Goal: Information Seeking & Learning: Check status

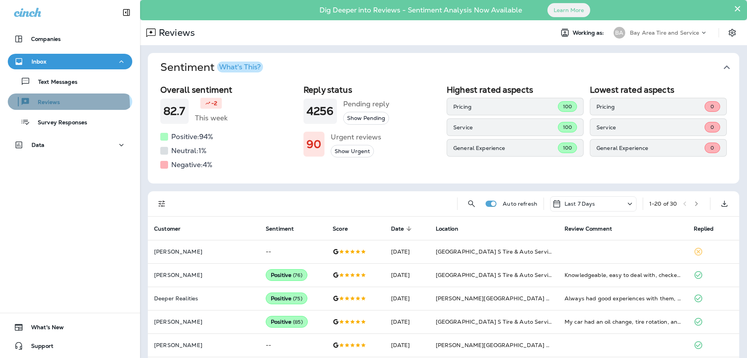
click at [53, 106] on div "Reviews" at bounding box center [35, 102] width 49 height 12
click at [49, 102] on p "Reviews" at bounding box center [45, 102] width 30 height 7
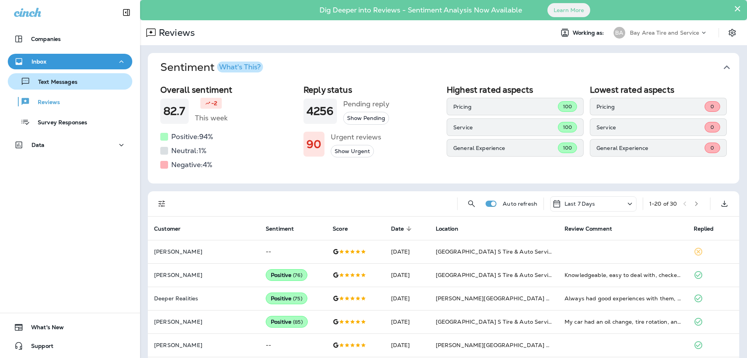
click at [55, 75] on div "Text Messages" at bounding box center [44, 81] width 67 height 12
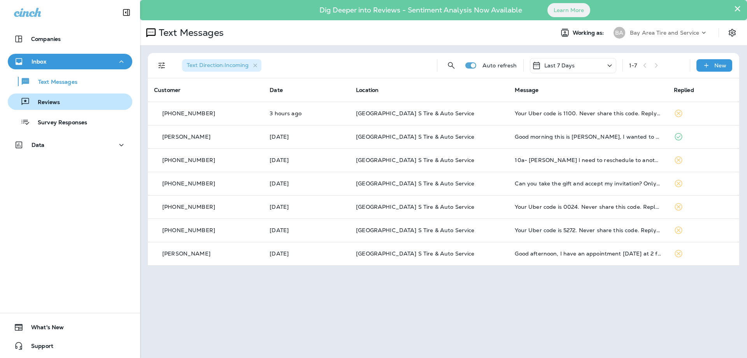
click at [50, 104] on p "Reviews" at bounding box center [45, 102] width 30 height 7
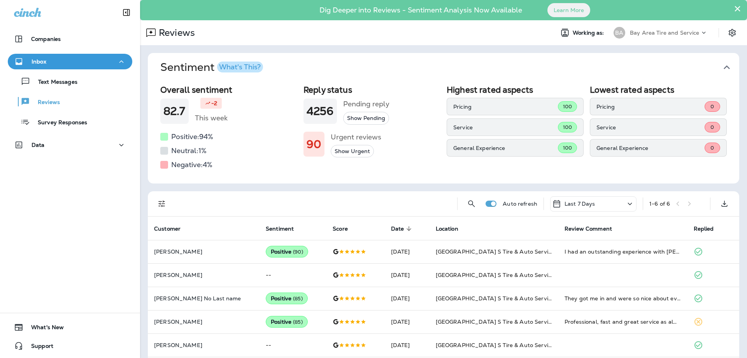
click at [725, 69] on icon "button" at bounding box center [727, 67] width 12 height 12
